Goal: Task Accomplishment & Management: Complete application form

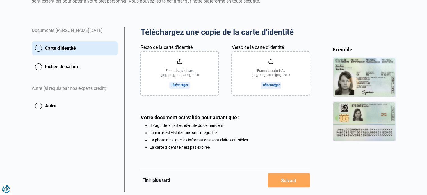
scroll to position [44, 0]
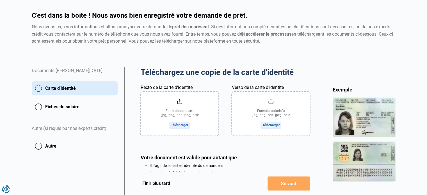
click at [176, 125] on input "Recto de la carte d'identité" at bounding box center [180, 114] width 78 height 44
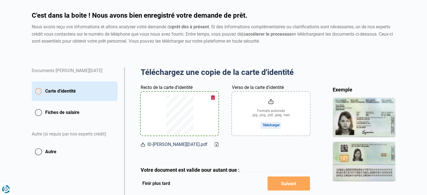
click at [275, 125] on input "Verso de la carte d'identité" at bounding box center [271, 114] width 78 height 44
type input "C:\fakepath\ID-[PERSON_NAME][DATE].pdf"
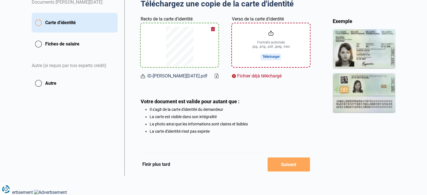
scroll to position [85, 0]
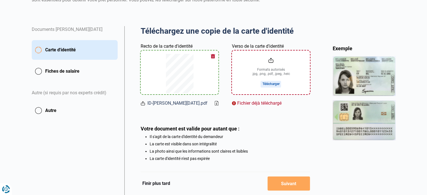
click at [75, 71] on button "Fiches de salaire" at bounding box center [75, 71] width 86 height 14
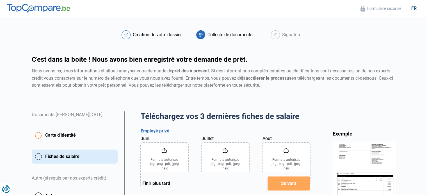
click at [69, 135] on span "Carte d'identité" at bounding box center [60, 135] width 31 height 7
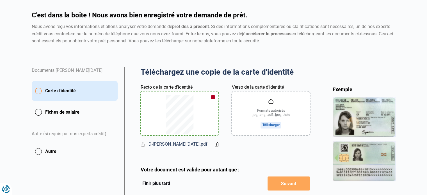
scroll to position [56, 0]
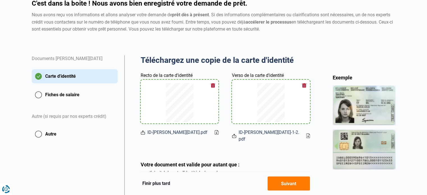
click at [66, 98] on button "Fiches de salaire" at bounding box center [75, 95] width 86 height 14
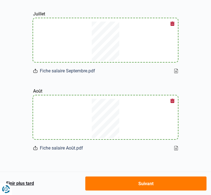
scroll to position [159, 0]
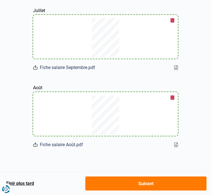
click at [171, 182] on button "Suivant" at bounding box center [145, 184] width 121 height 14
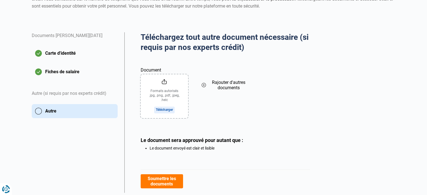
scroll to position [84, 0]
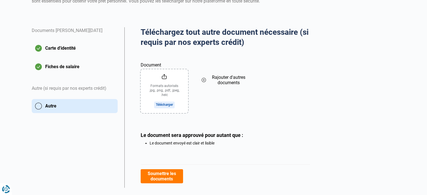
click at [164, 180] on button "Soumettre les documents" at bounding box center [162, 176] width 42 height 14
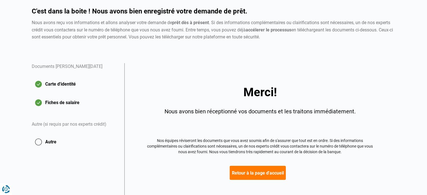
scroll to position [75, 0]
